Goal: Communication & Community: Share content

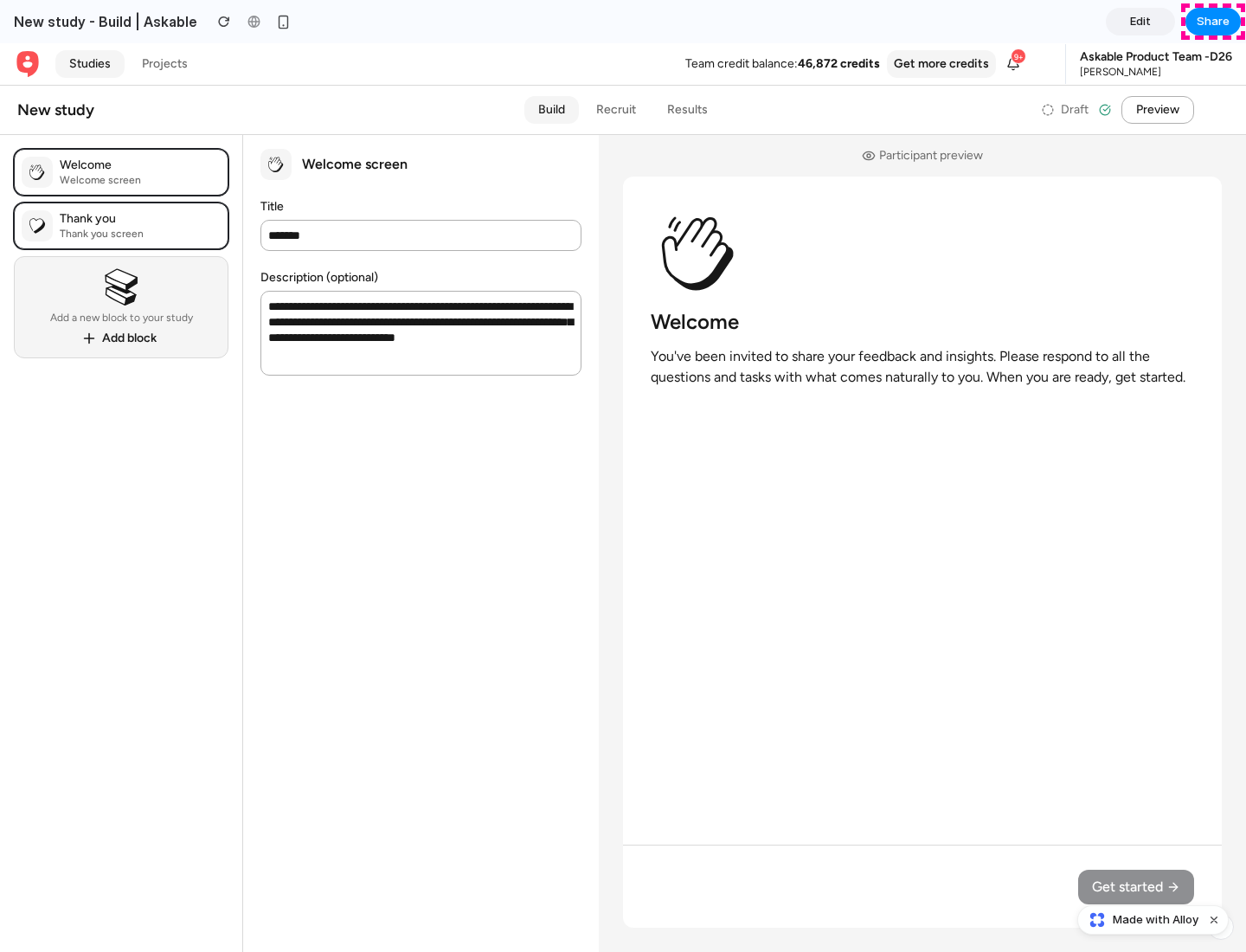
click at [1213, 22] on span "Share" at bounding box center [1213, 22] width 33 height 17
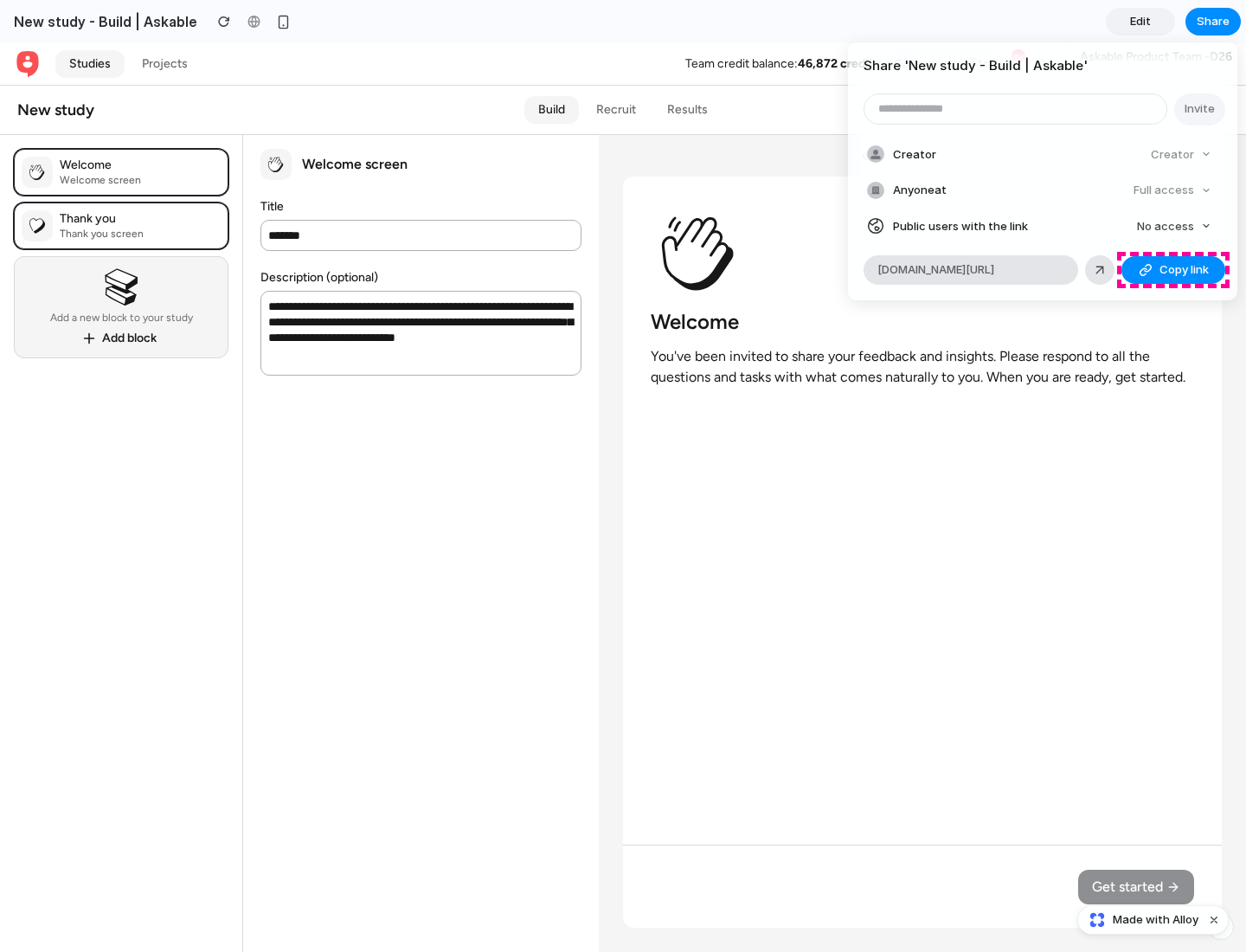
click at [1174, 270] on span "Copy link" at bounding box center [1184, 270] width 49 height 17
click at [1156, 920] on div "Share ' New study - Build | Askable ' Invite Creator Creator Anyone at Full acc…" at bounding box center [623, 476] width 1246 height 952
